Goal: Task Accomplishment & Management: Use online tool/utility

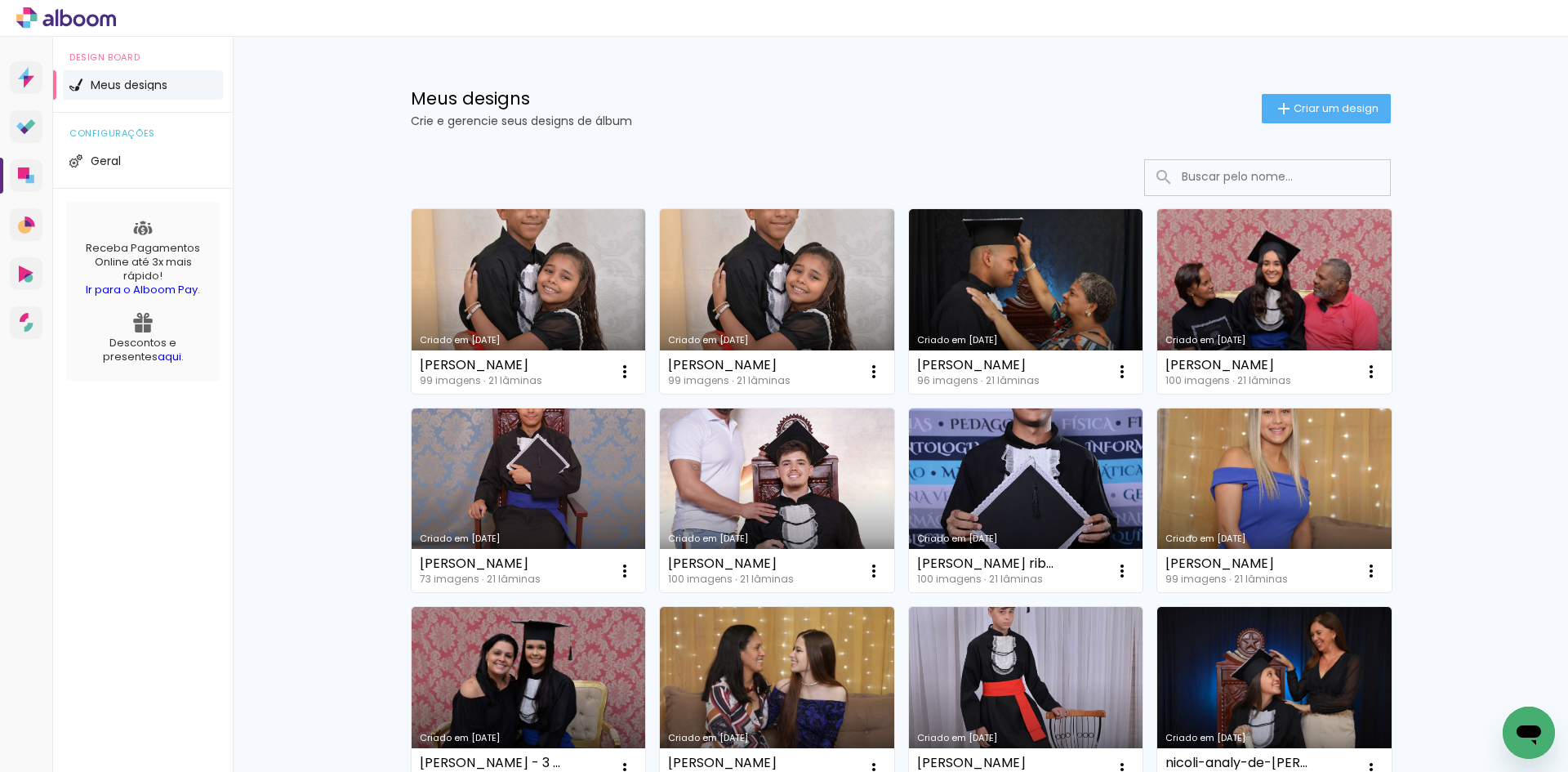
scroll to position [164, 0]
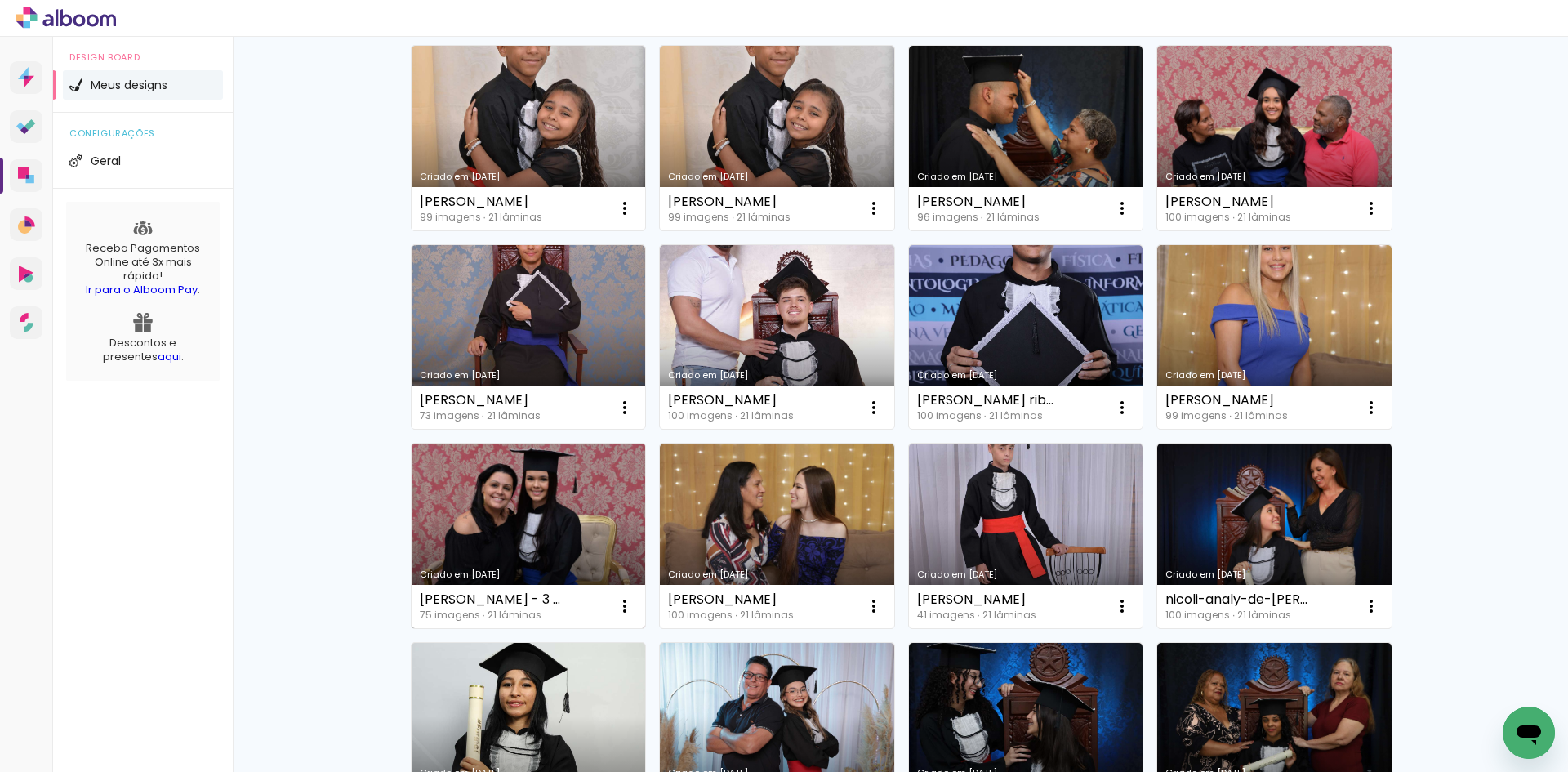
click at [570, 541] on link "Criado em [DATE]" at bounding box center [528, 535] width 235 height 185
